Goal: Task Accomplishment & Management: Use online tool/utility

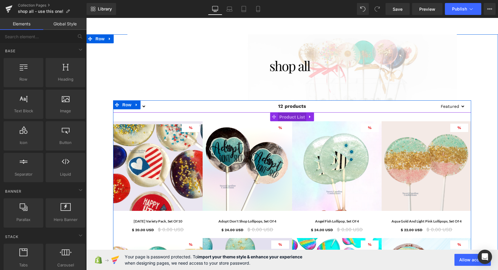
click at [286, 116] on span "Product List" at bounding box center [292, 117] width 28 height 9
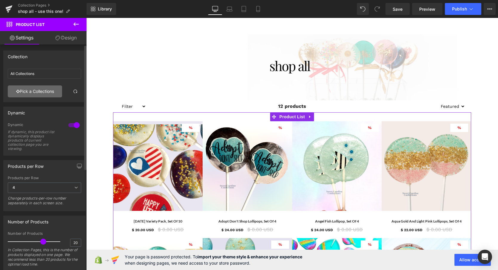
click at [26, 92] on link "Pick a Collections" at bounding box center [35, 91] width 54 height 12
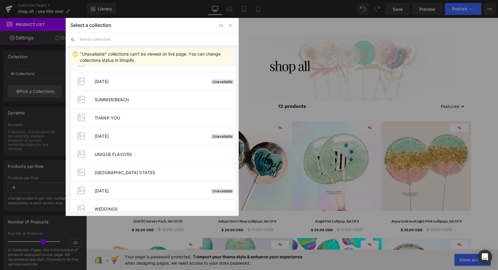
scroll to position [660, 0]
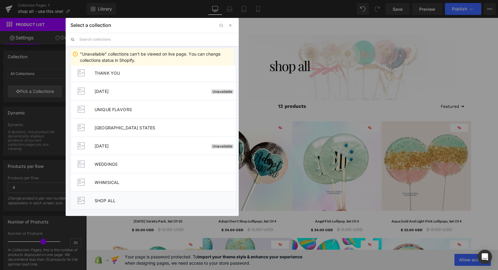
click at [99, 205] on li "SHOP ALL" at bounding box center [153, 200] width 166 height 19
type input "SHOP ALL"
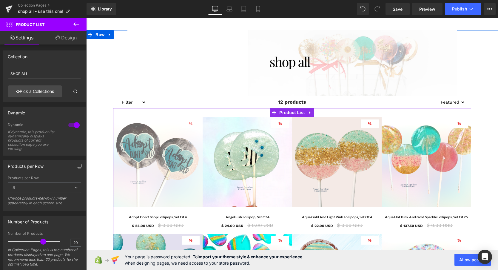
scroll to position [0, 0]
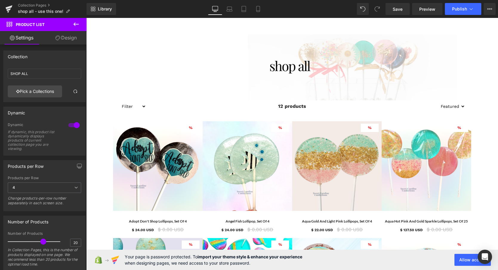
click at [77, 26] on icon at bounding box center [76, 24] width 7 height 7
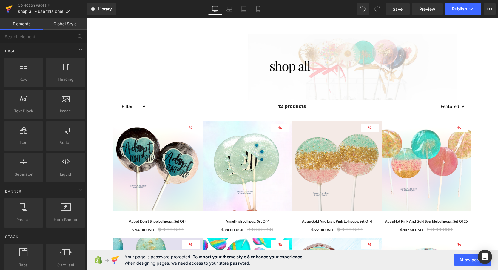
click at [10, 11] on icon at bounding box center [8, 8] width 7 height 15
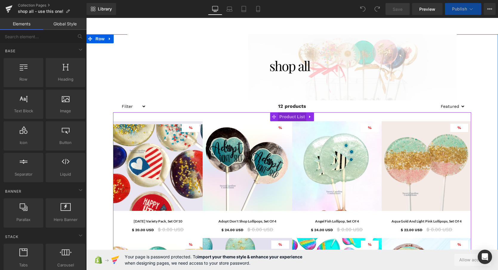
click at [298, 118] on span "Product List" at bounding box center [292, 116] width 28 height 9
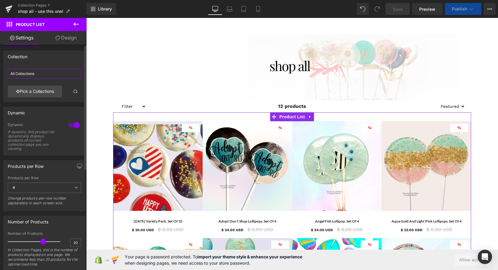
click at [30, 74] on input "All Collections" at bounding box center [44, 74] width 73 height 10
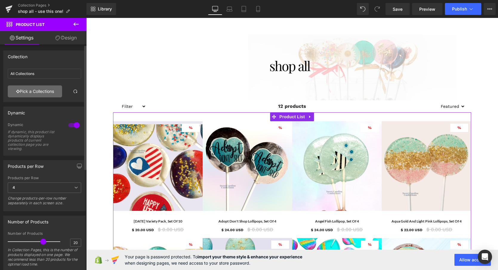
click at [31, 90] on link "Pick a Collections" at bounding box center [35, 91] width 54 height 12
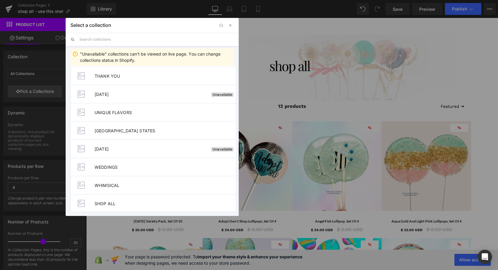
scroll to position [660, 0]
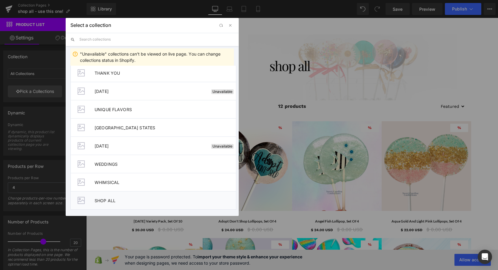
click at [110, 203] on li "SHOP ALL" at bounding box center [153, 200] width 166 height 19
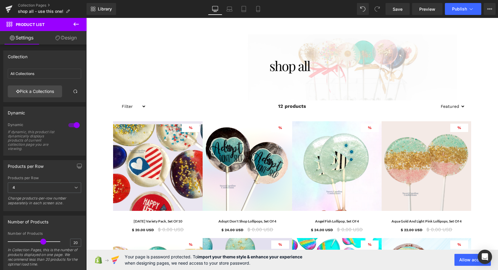
type input "SHOP ALL"
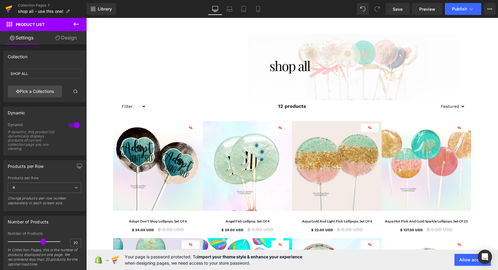
click at [11, 8] on icon at bounding box center [8, 8] width 7 height 15
click at [459, 8] on span "Publish" at bounding box center [459, 9] width 15 height 5
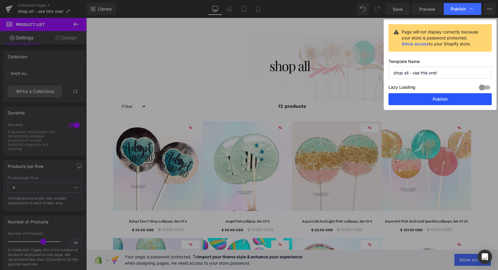
click at [424, 102] on button "Publish" at bounding box center [440, 99] width 103 height 12
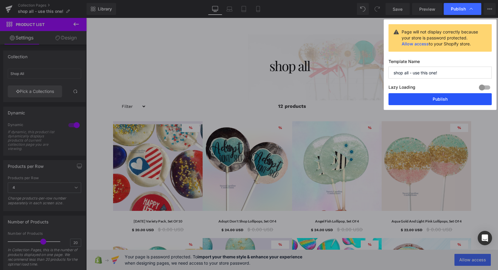
click at [437, 101] on button "Publish" at bounding box center [440, 99] width 103 height 12
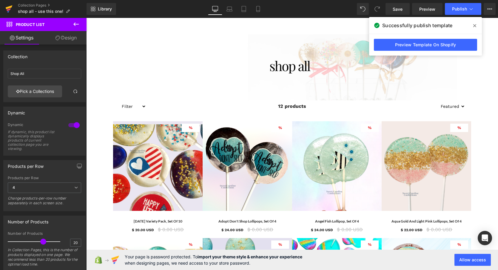
click at [9, 9] on icon at bounding box center [9, 9] width 4 height 3
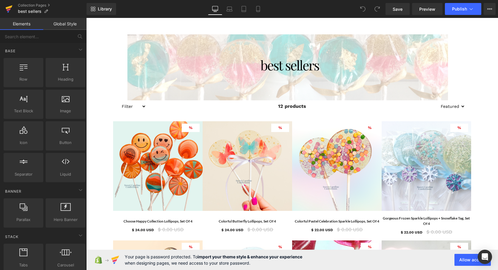
click at [10, 9] on icon at bounding box center [9, 9] width 4 height 3
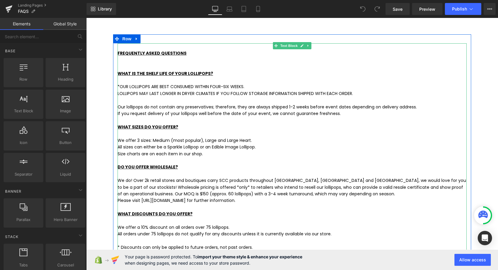
click at [214, 140] on p "We offer 3 sizes: Medium (most popular), Large and Large Heart." at bounding box center [292, 140] width 349 height 7
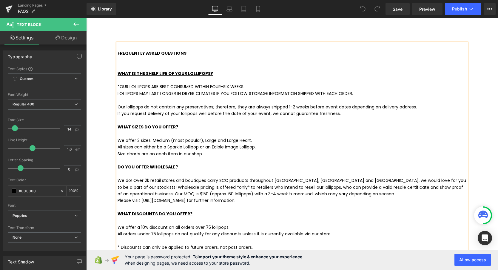
click at [214, 138] on p "We offer 3 sizes: Medium (most popular), Large and Large Heart." at bounding box center [292, 140] width 349 height 7
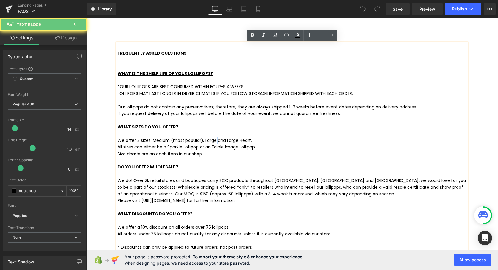
click at [214, 138] on p "We offer 3 sizes: Medium (most popular), Large and Large Heart." at bounding box center [292, 140] width 349 height 7
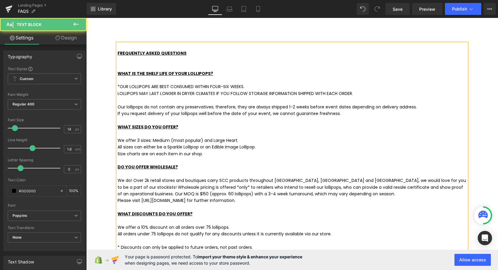
click at [138, 140] on p "We offer 3 sizes: Medium (most popular) and Large Heart." at bounding box center [292, 140] width 349 height 7
click at [244, 160] on p at bounding box center [292, 160] width 349 height 7
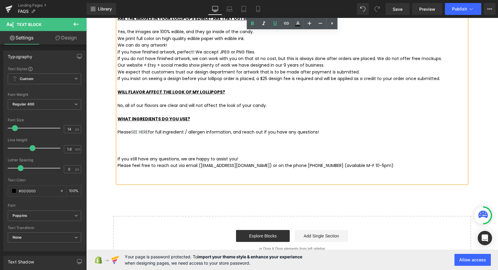
scroll to position [319, 0]
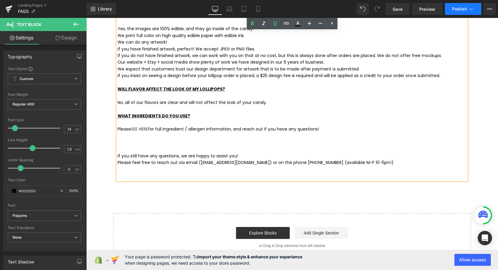
click at [452, 10] on span "Publish" at bounding box center [459, 9] width 15 height 5
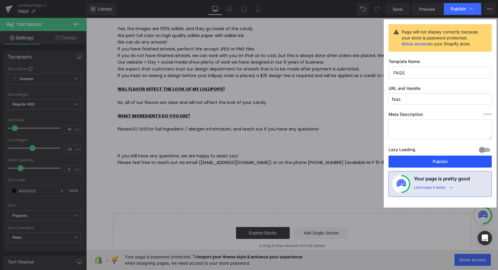
drag, startPoint x: 435, startPoint y: 163, endPoint x: 349, endPoint y: 145, distance: 88.1
click at [435, 163] on button "Publish" at bounding box center [440, 161] width 103 height 12
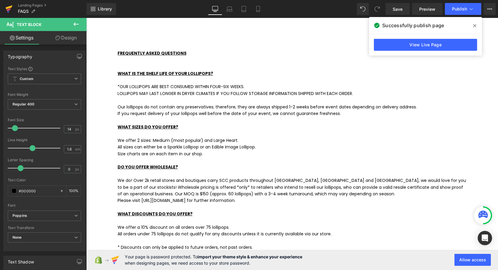
click at [10, 7] on icon at bounding box center [9, 7] width 7 height 4
